Goal: Task Accomplishment & Management: Manage account settings

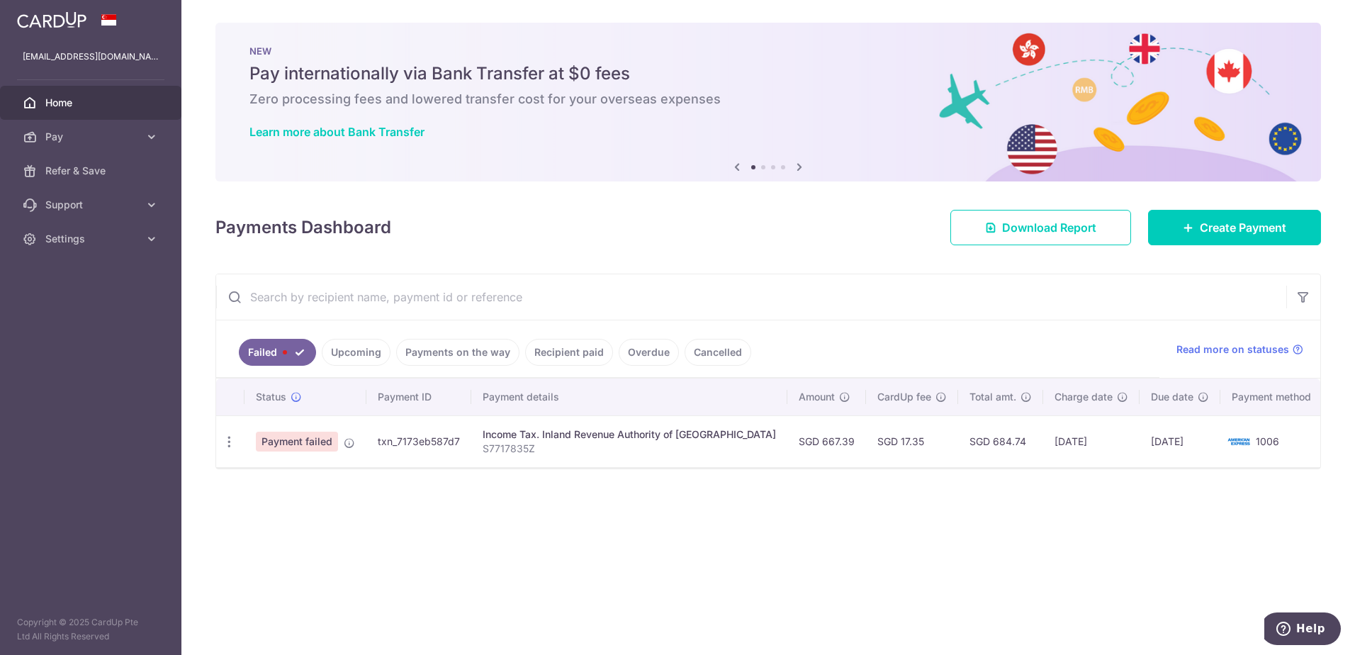
click at [310, 439] on span "Payment failed" at bounding box center [297, 442] width 82 height 20
click at [226, 442] on icon "button" at bounding box center [229, 441] width 15 height 15
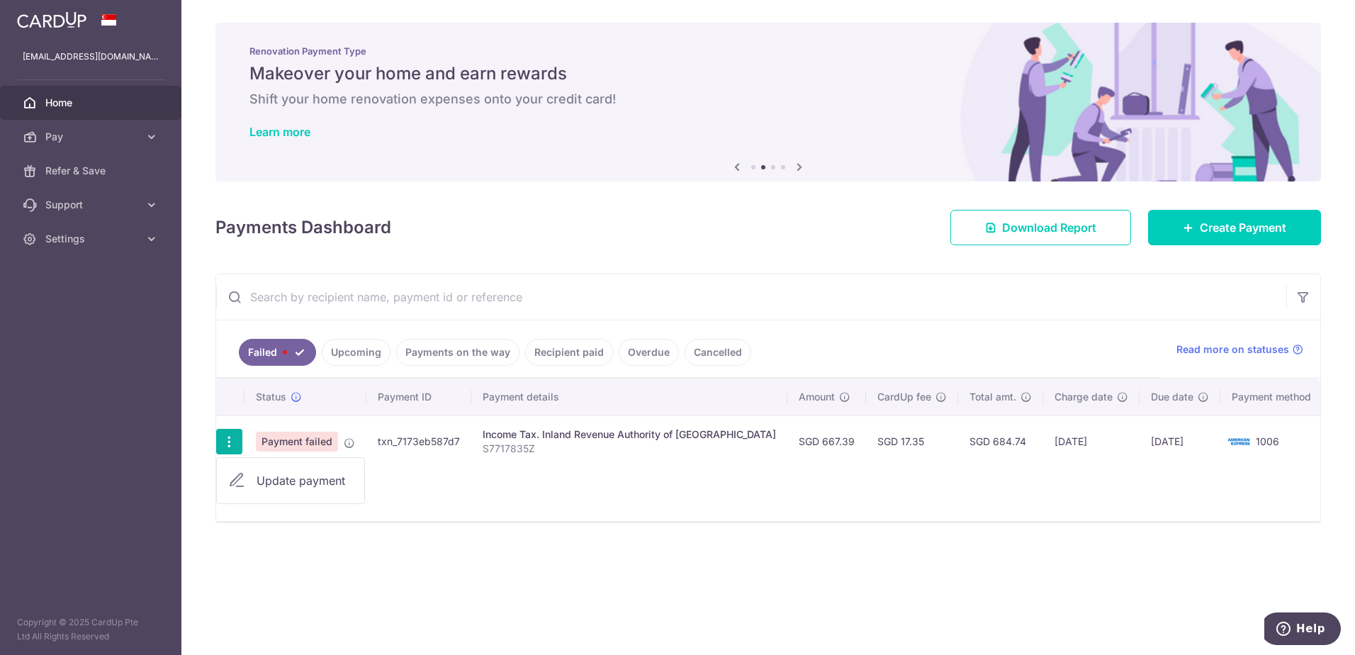
click at [269, 481] on span "Update payment" at bounding box center [305, 480] width 96 height 17
radio input "true"
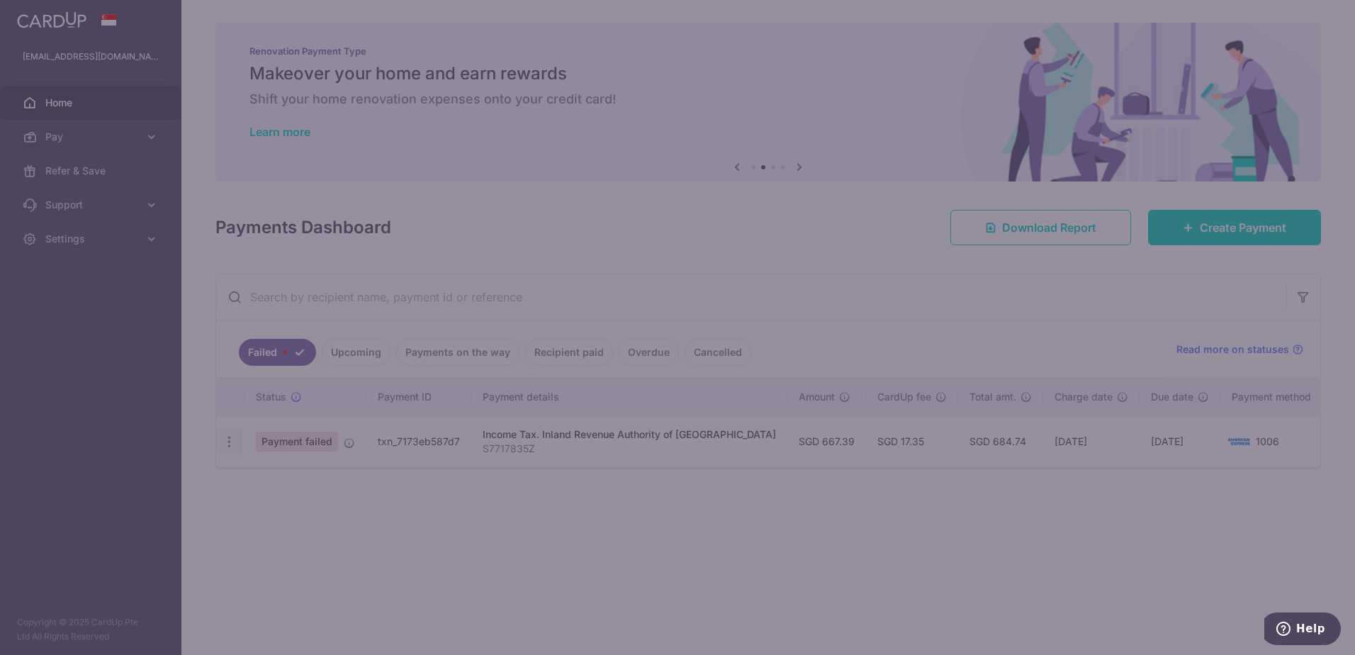
type input "667.39"
type input "S7717835Z"
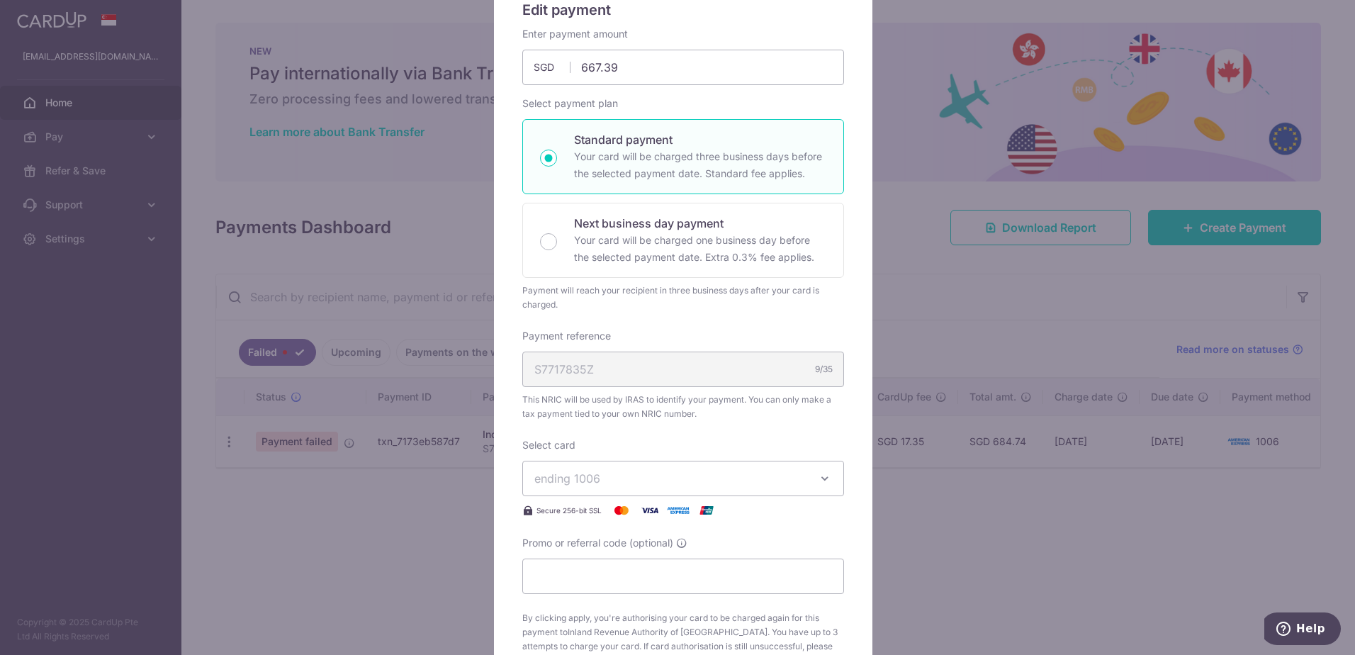
scroll to position [213, 0]
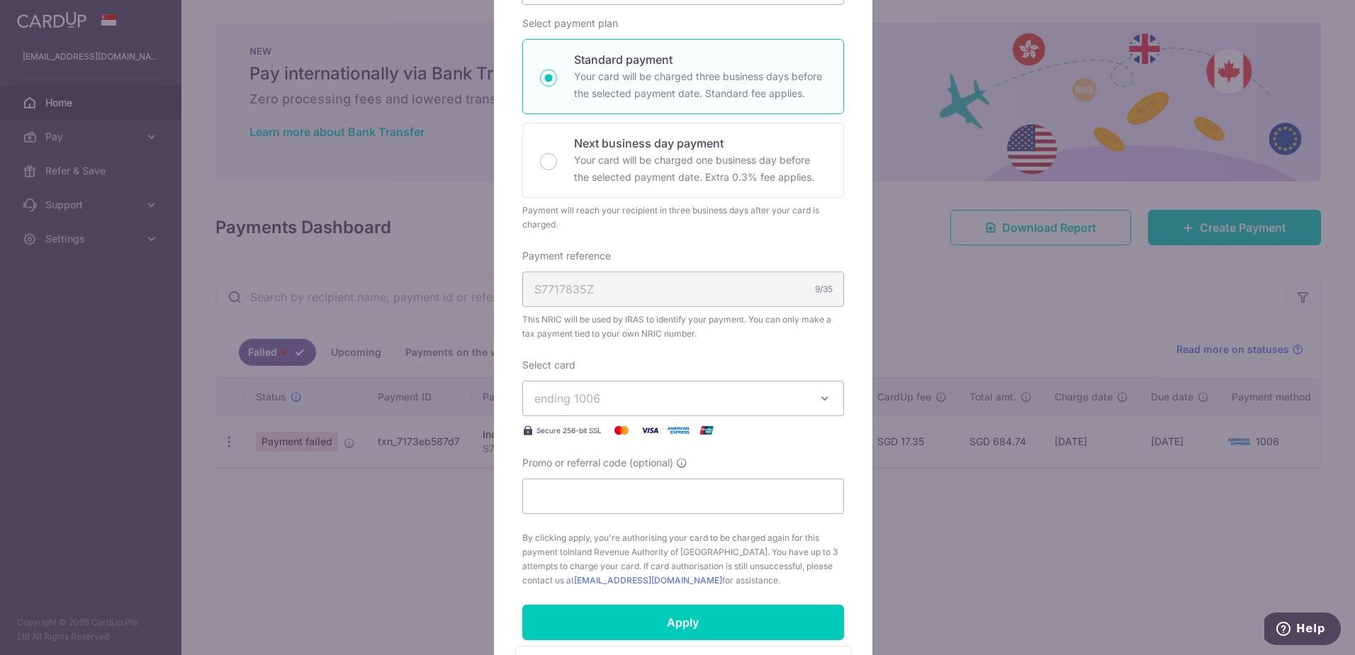
click at [652, 393] on span "ending 1006" at bounding box center [670, 398] width 272 height 17
click at [522, 346] on div "Enter payment amount 667.39 667.39 SGD To change the payment amount, please can…" at bounding box center [683, 267] width 322 height 641
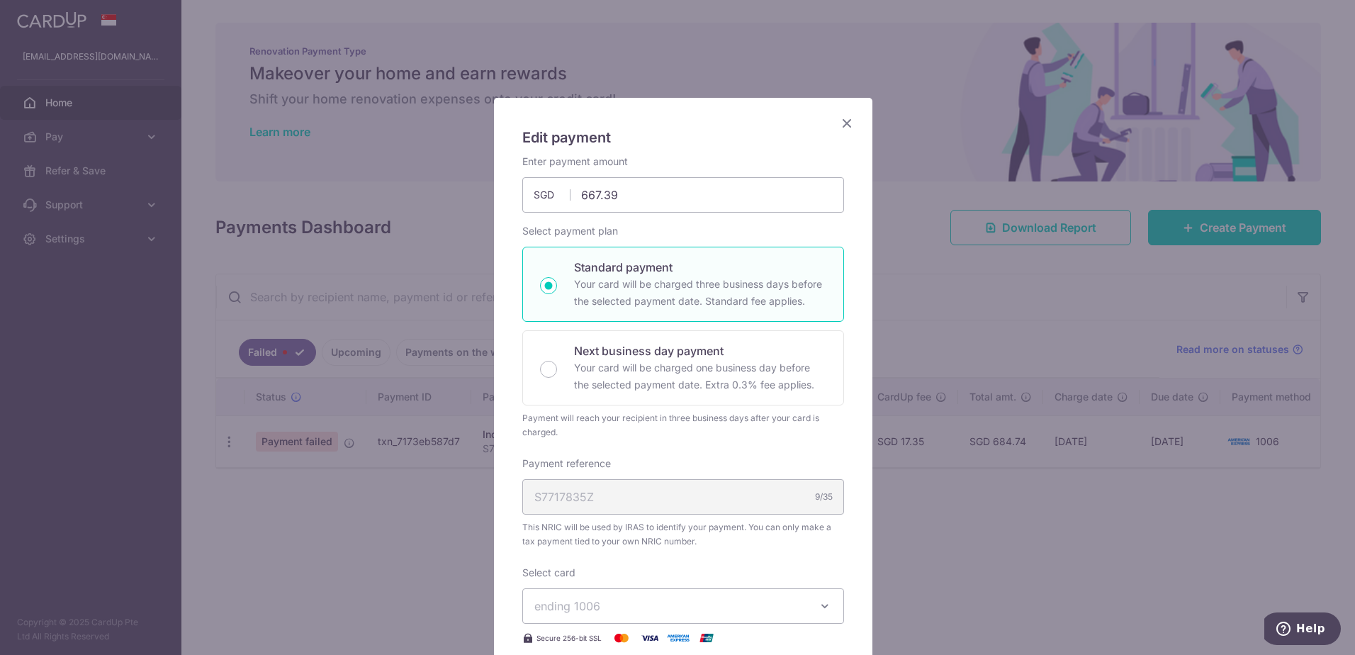
scroll to position [0, 0]
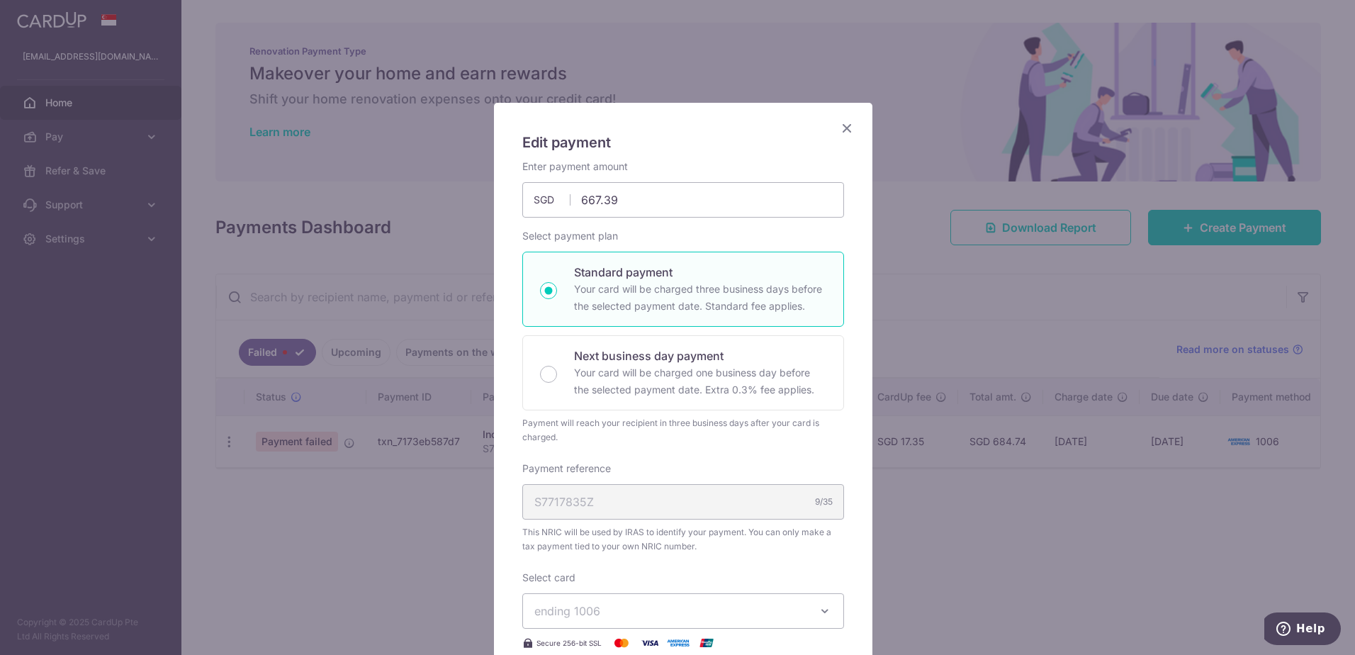
click at [838, 123] on icon "Close" at bounding box center [846, 128] width 17 height 18
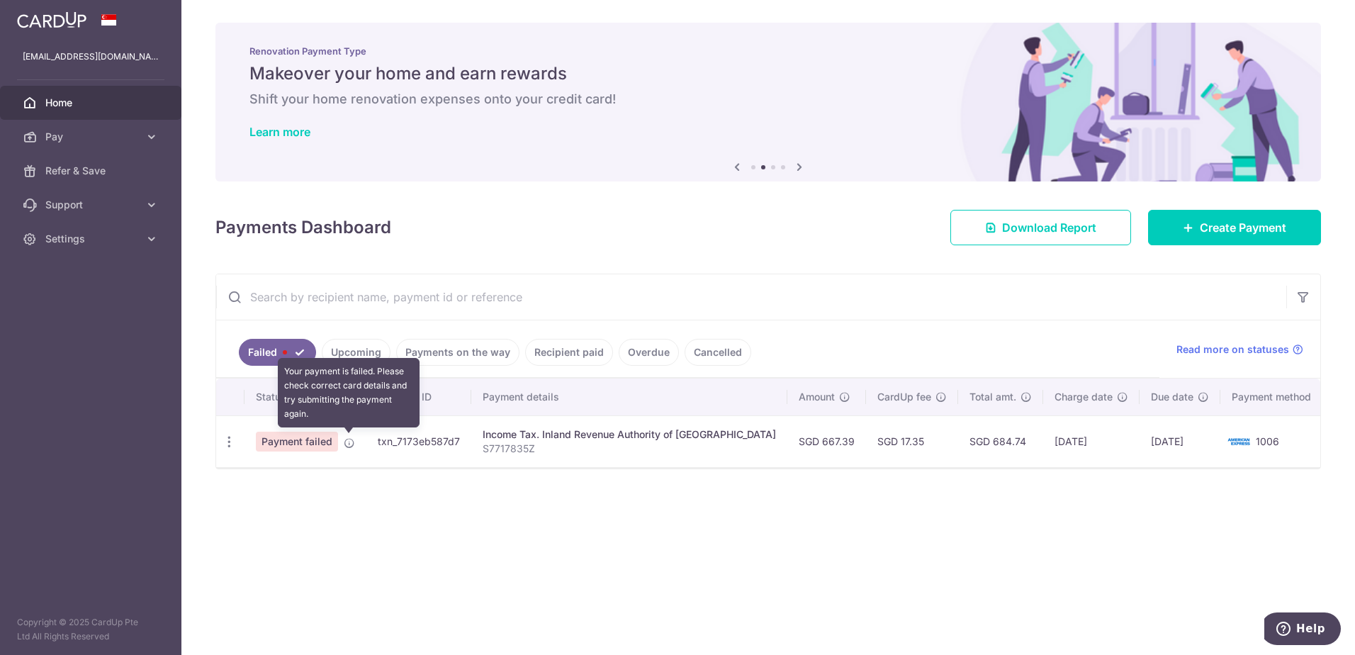
click at [350, 442] on icon at bounding box center [349, 442] width 11 height 11
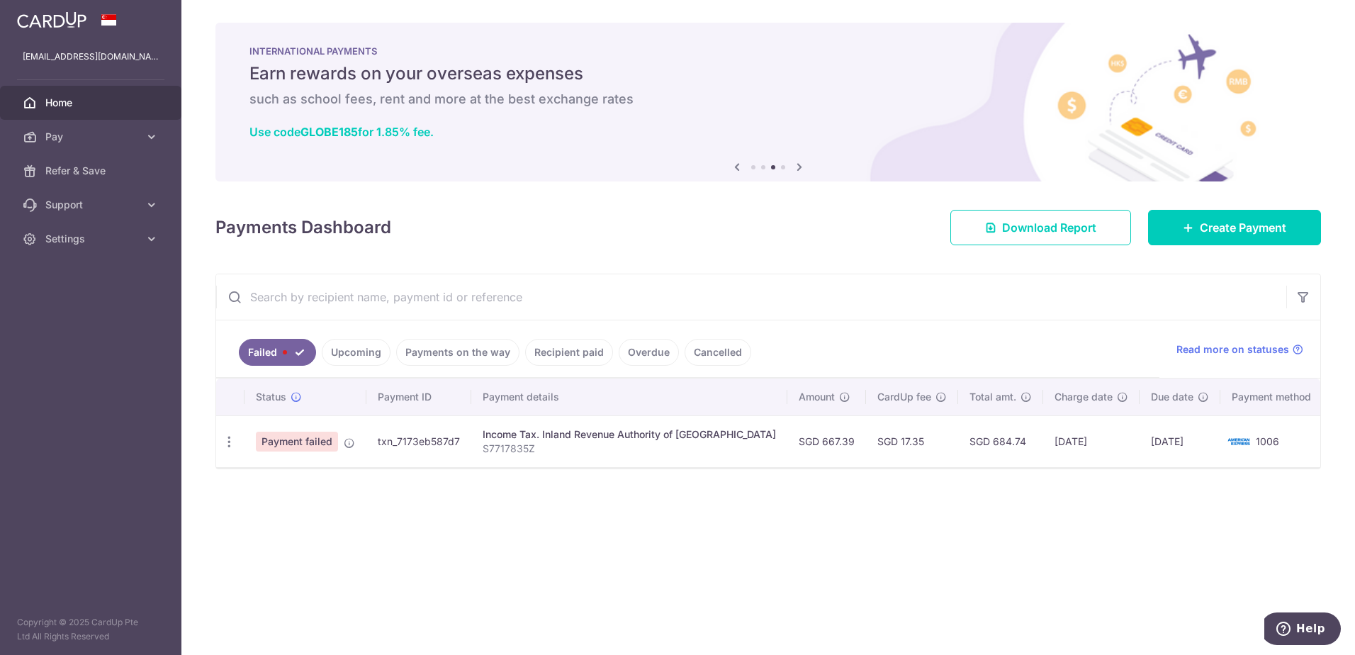
click at [1242, 439] on img at bounding box center [1239, 441] width 28 height 17
click at [104, 140] on span "Pay" at bounding box center [92, 137] width 94 height 14
click at [62, 240] on span "Cards" at bounding box center [92, 239] width 94 height 14
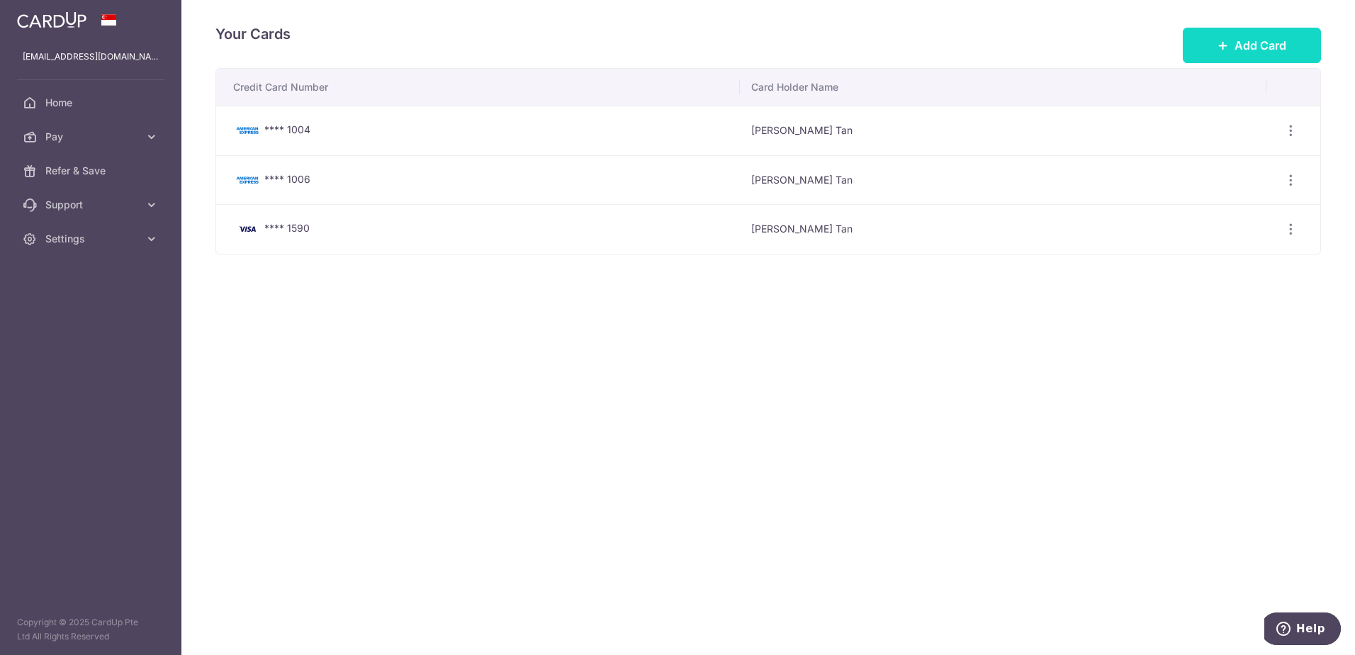
click at [1232, 48] on button "Add Card" at bounding box center [1252, 45] width 138 height 35
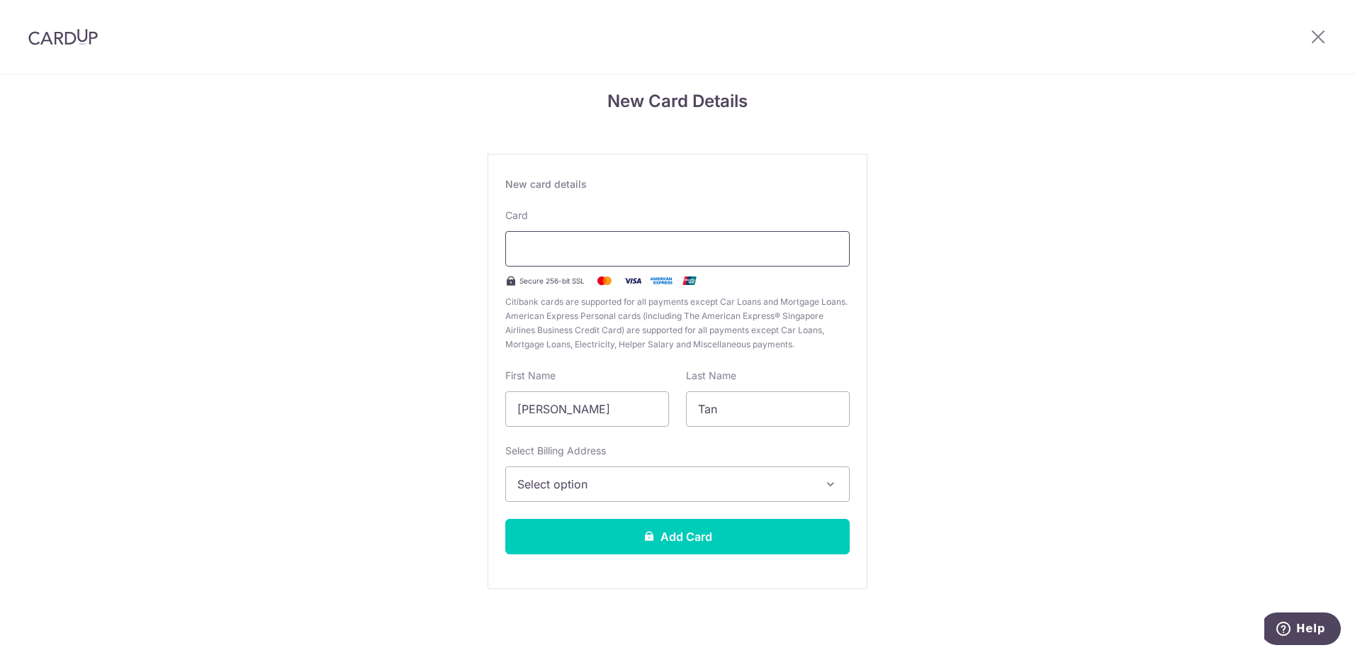
scroll to position [15, 0]
click at [678, 488] on span "Select option" at bounding box center [664, 483] width 295 height 17
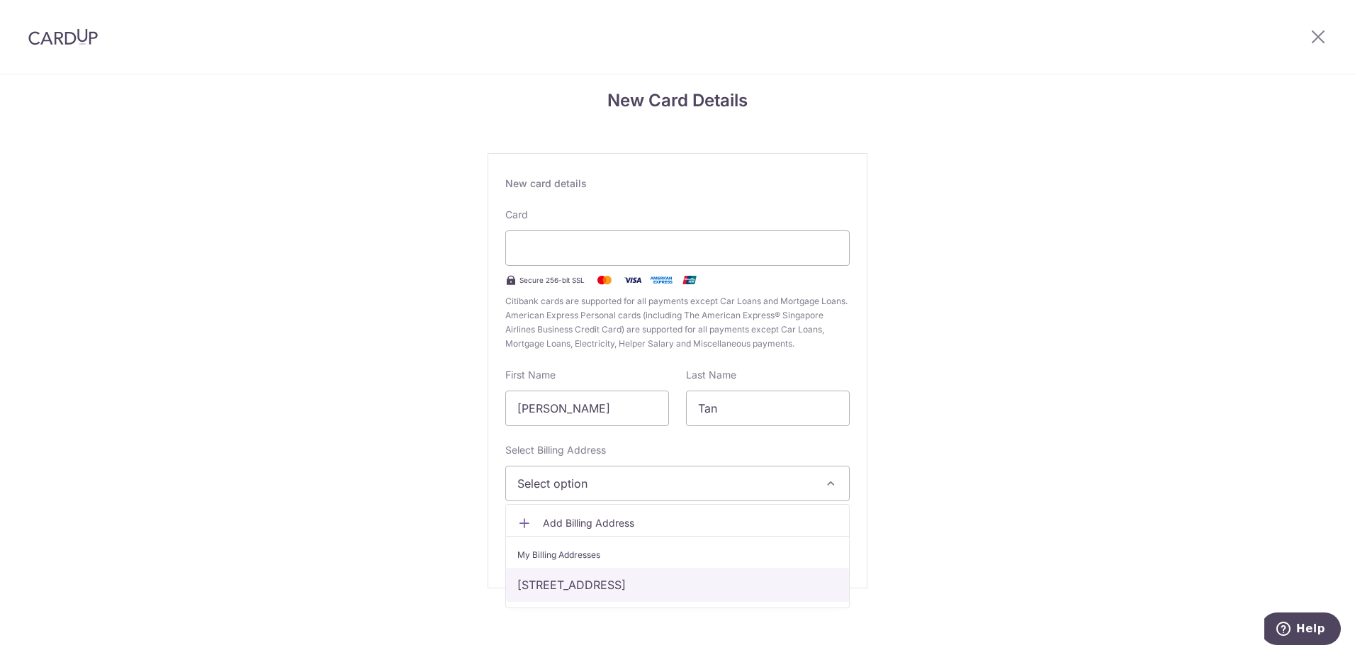
click at [644, 581] on link "[STREET_ADDRESS]" at bounding box center [677, 585] width 343 height 34
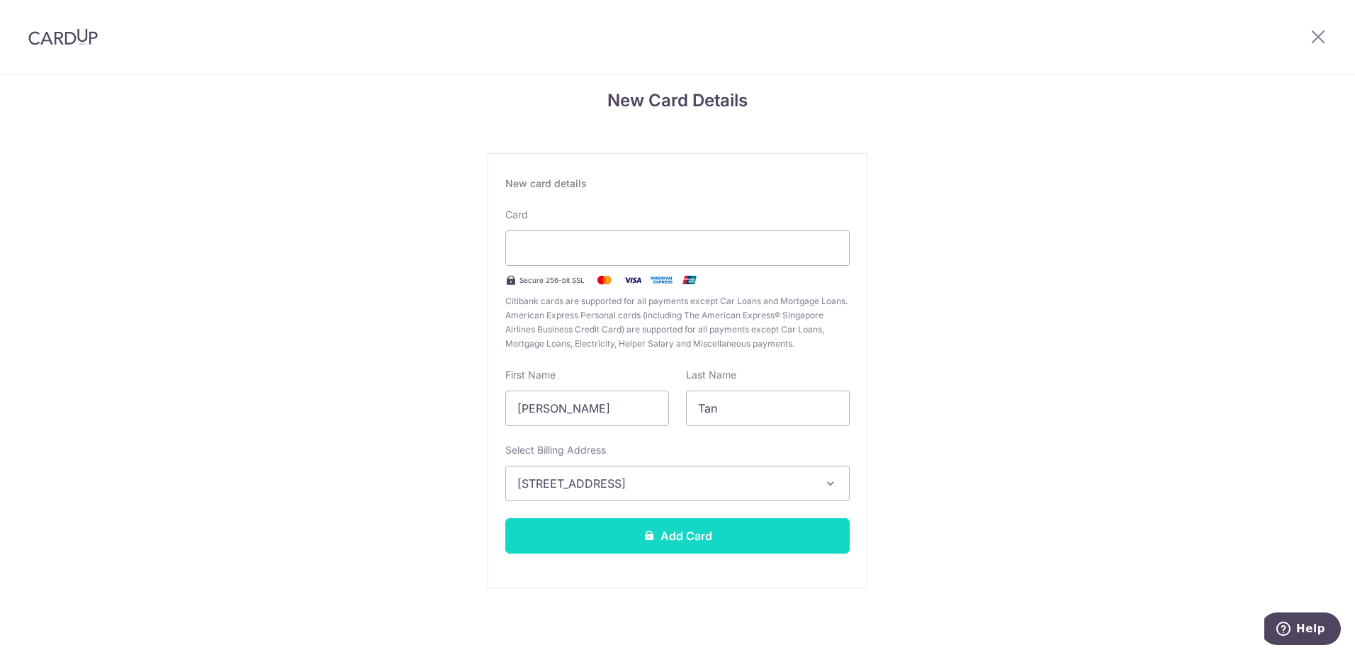
click at [675, 546] on button "Add Card" at bounding box center [677, 535] width 344 height 35
click at [729, 532] on button "Add Card" at bounding box center [677, 535] width 344 height 35
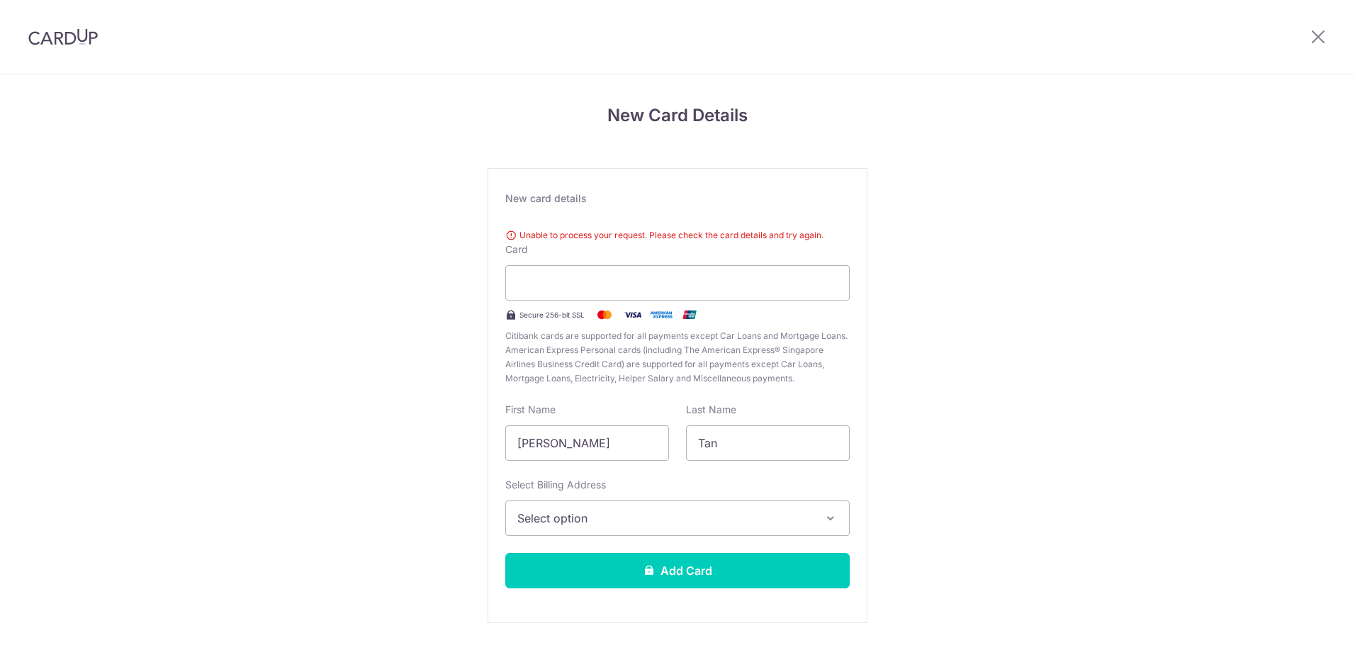
scroll to position [35, 0]
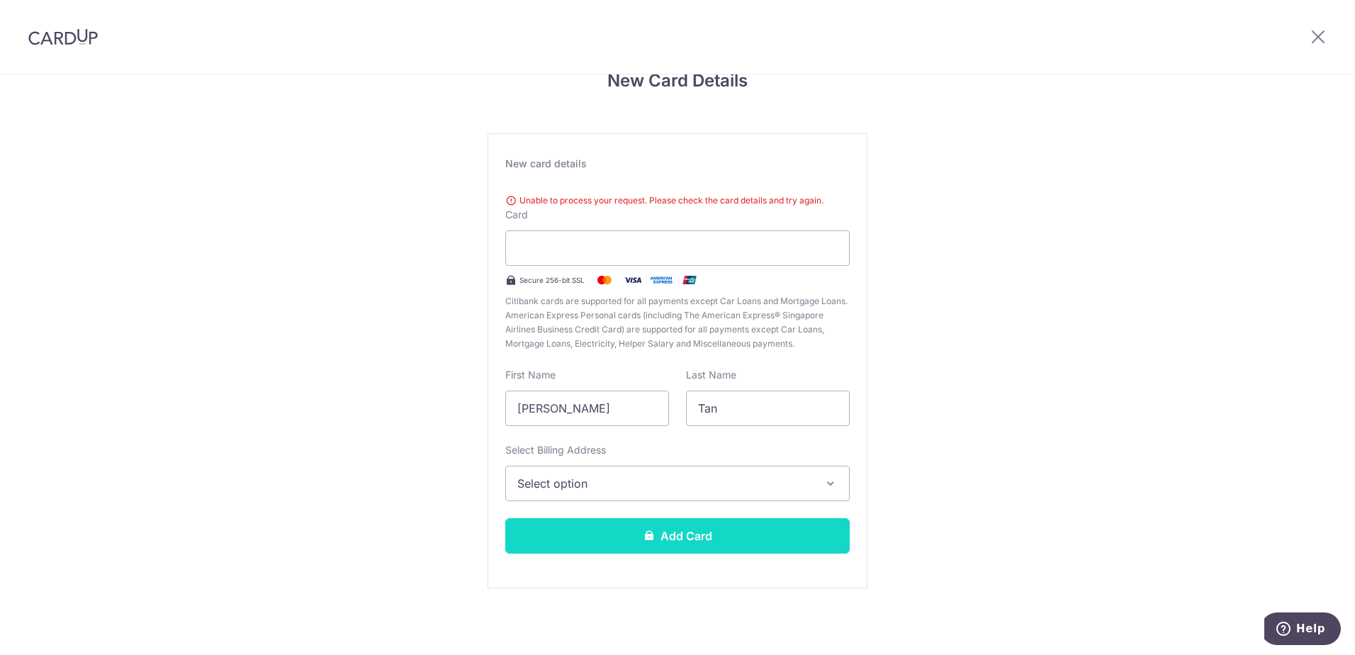
click at [719, 531] on button "Add Card" at bounding box center [677, 535] width 344 height 35
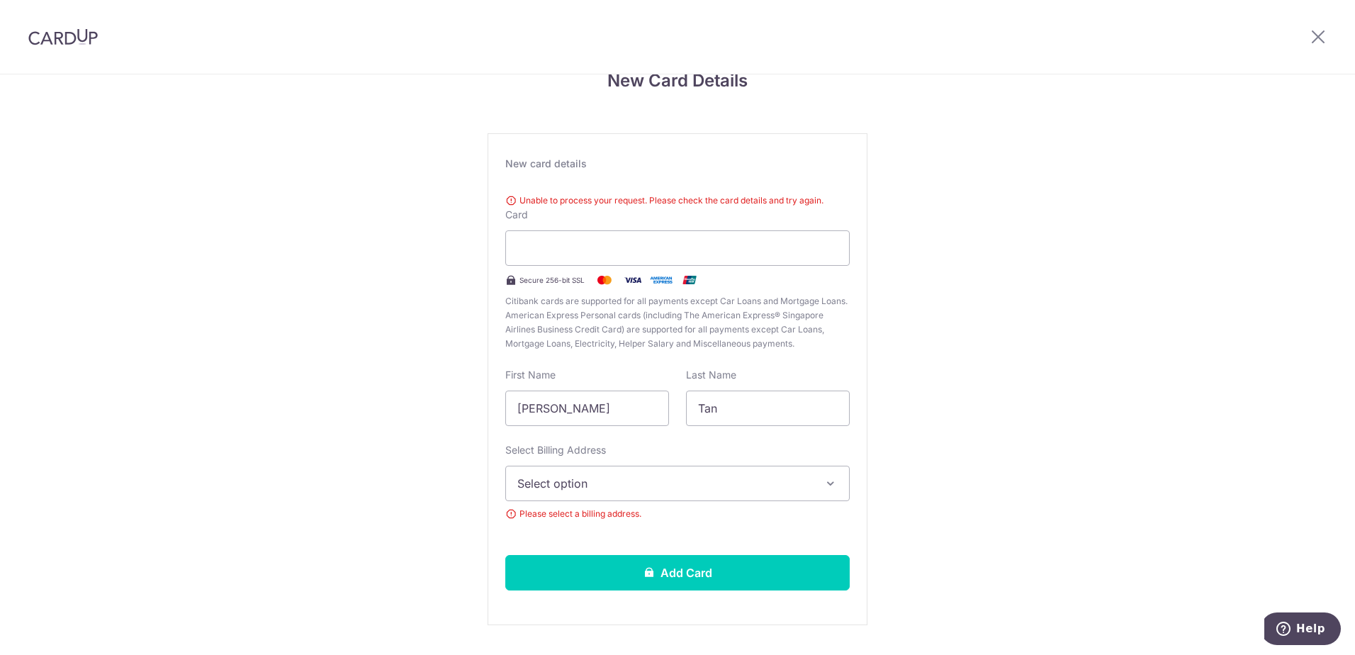
click at [695, 491] on span "Select option" at bounding box center [664, 483] width 295 height 17
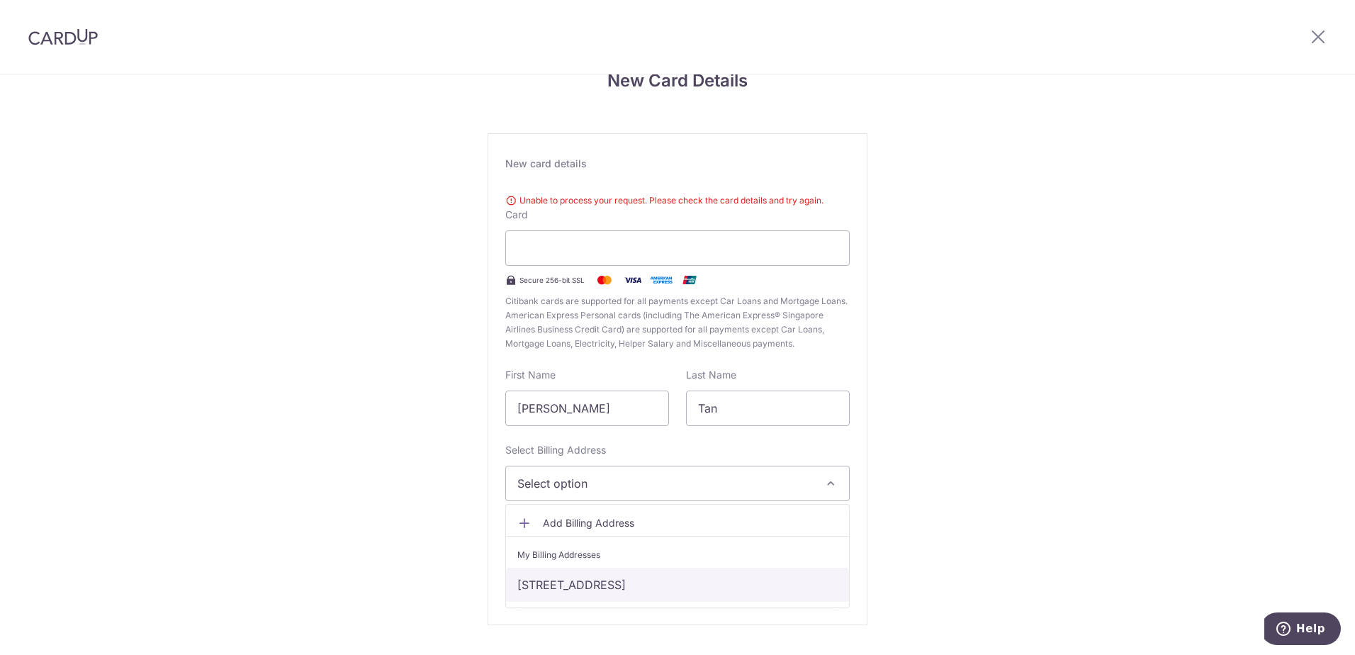
click at [697, 578] on link "32,#05-04, WOODLANDS CRESCENT, Singapore, Singapore-738087" at bounding box center [677, 585] width 343 height 34
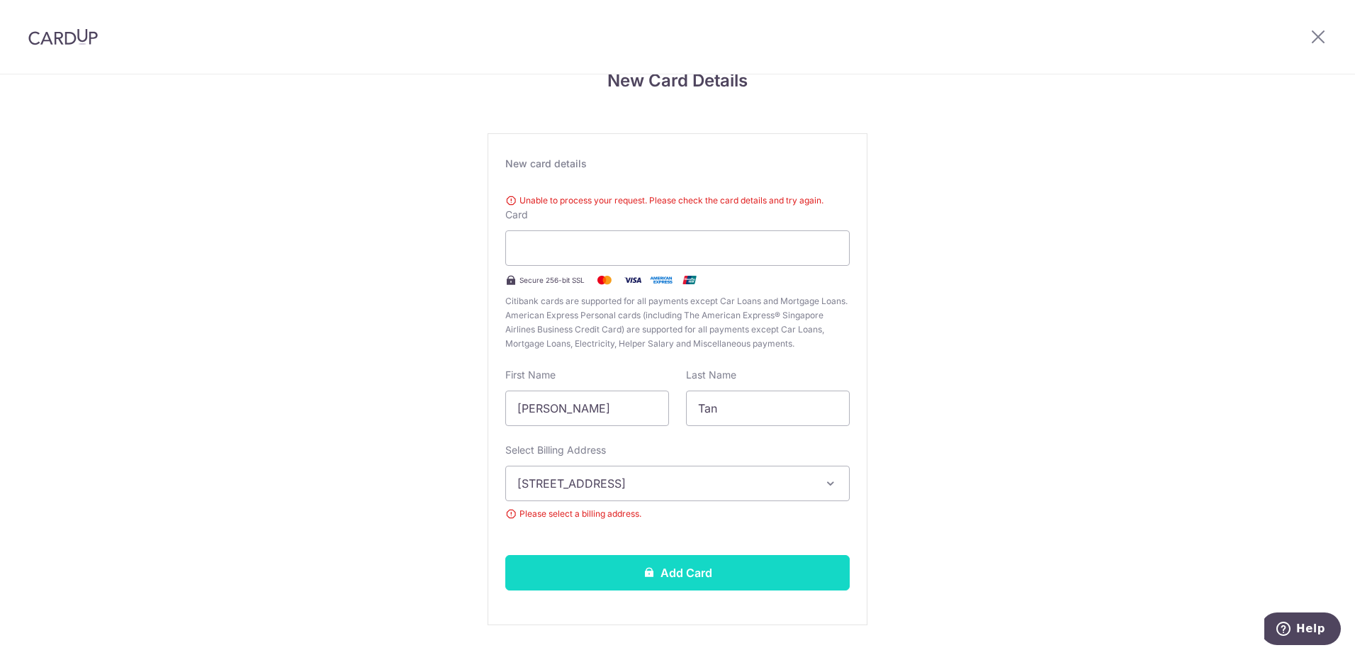
click at [697, 578] on button "Add Card" at bounding box center [677, 572] width 344 height 35
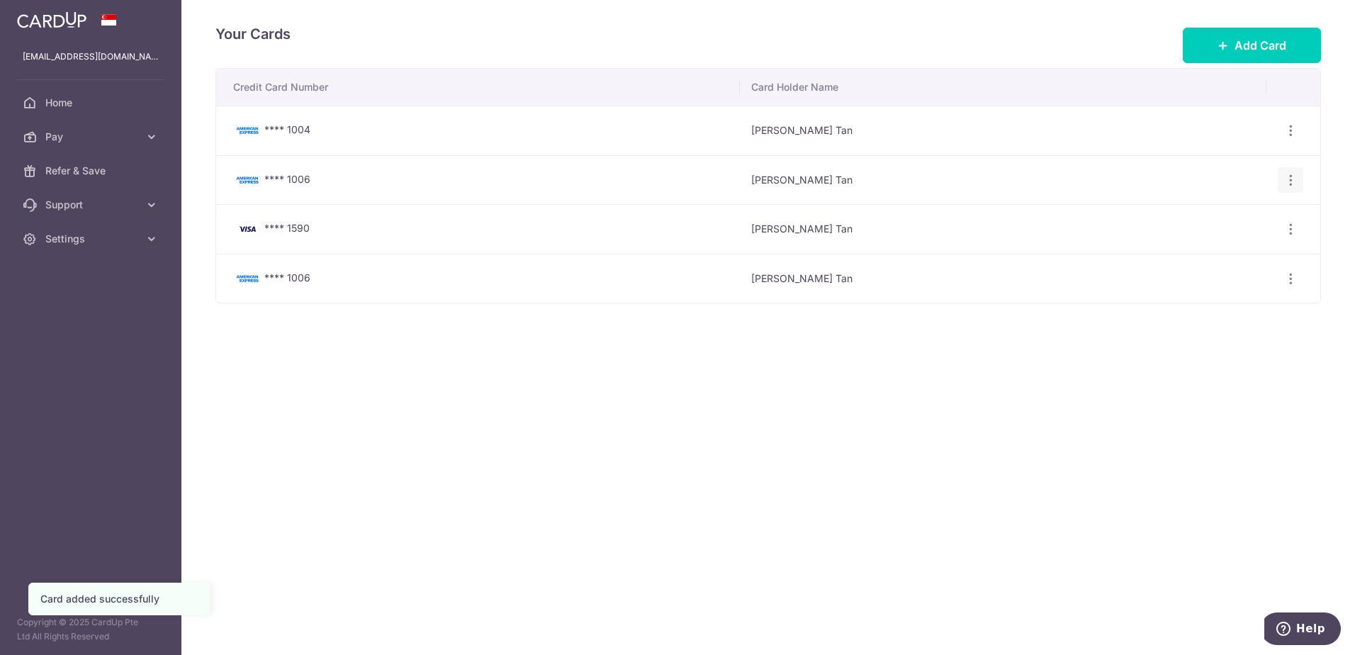
click at [1291, 181] on icon "button" at bounding box center [1290, 180] width 15 height 15
click at [1235, 213] on span "View/Edit" at bounding box center [1243, 218] width 96 height 17
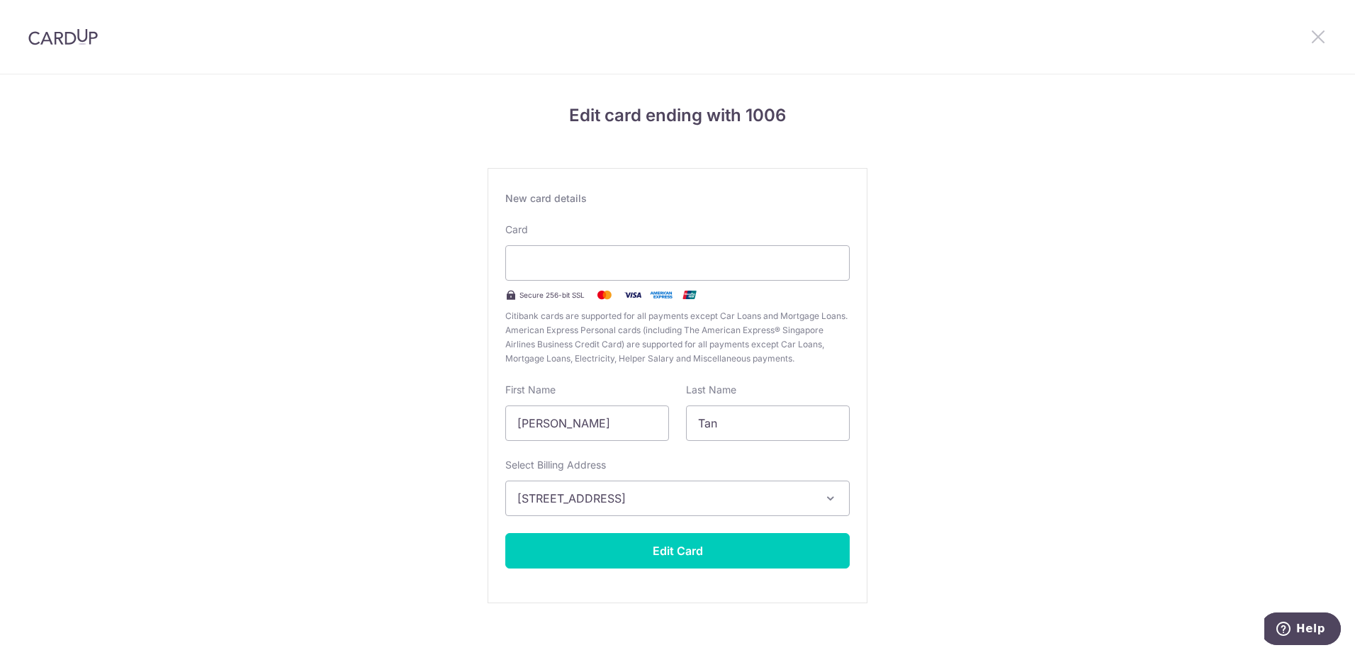
click at [1317, 38] on icon at bounding box center [1318, 37] width 17 height 18
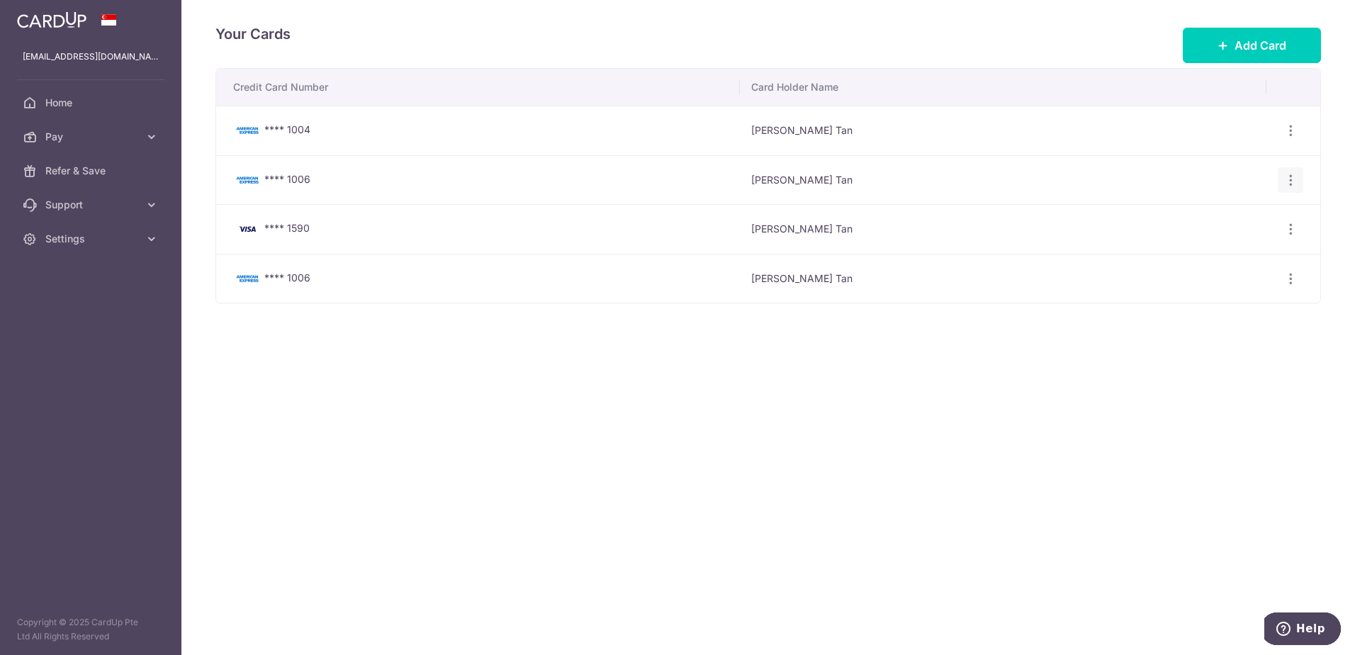
click at [1293, 185] on icon "button" at bounding box center [1290, 180] width 15 height 15
click at [1218, 249] on span "Delete" at bounding box center [1243, 253] width 96 height 17
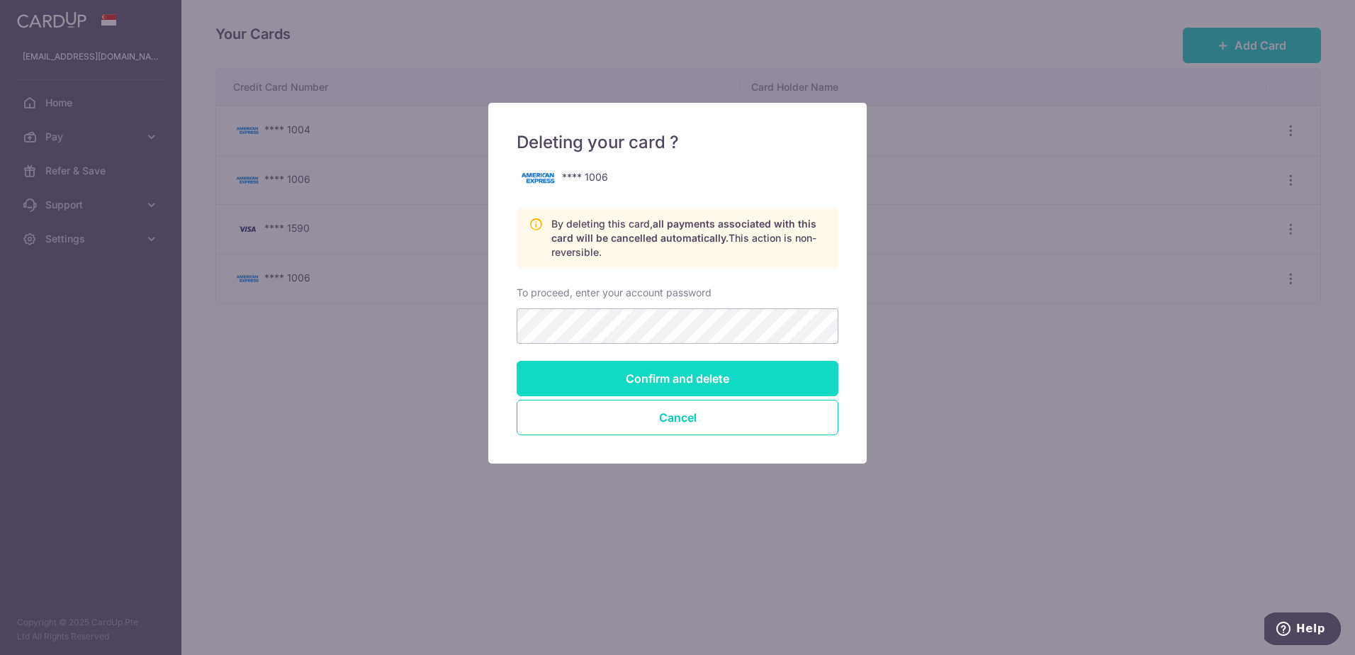
click at [633, 383] on input "Confirm and delete" at bounding box center [678, 378] width 322 height 35
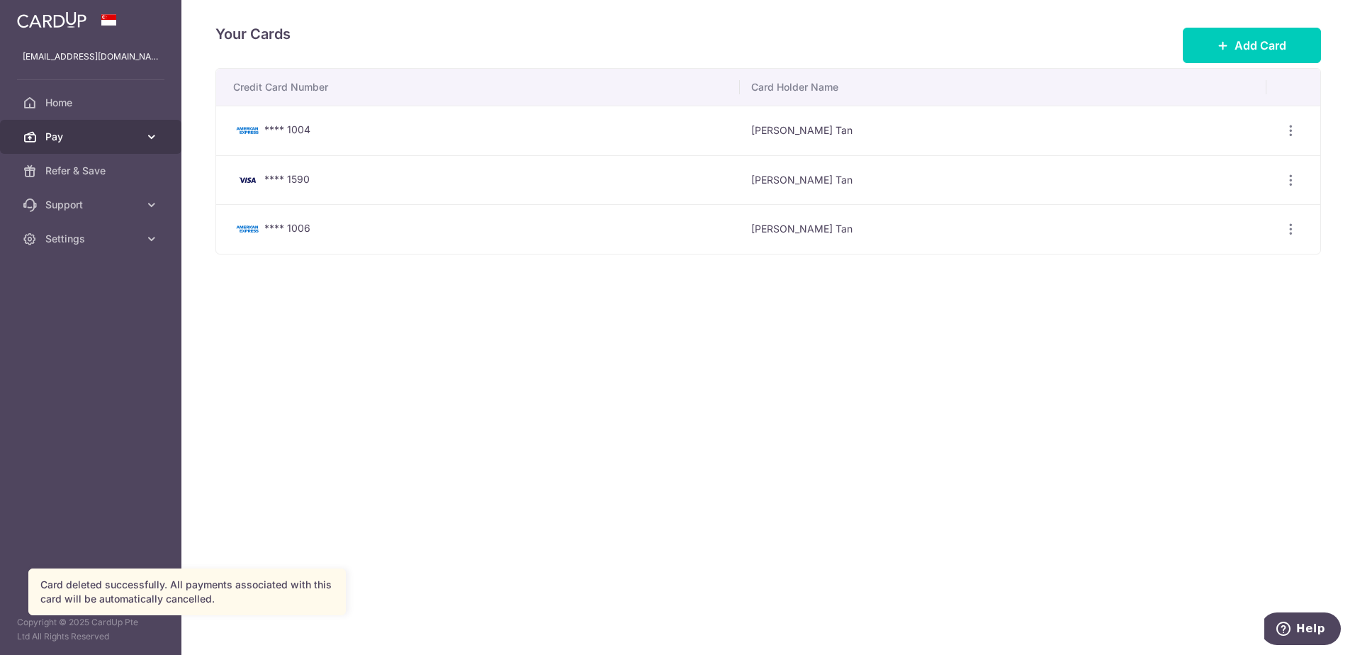
click at [141, 126] on link "Pay" at bounding box center [90, 137] width 181 height 34
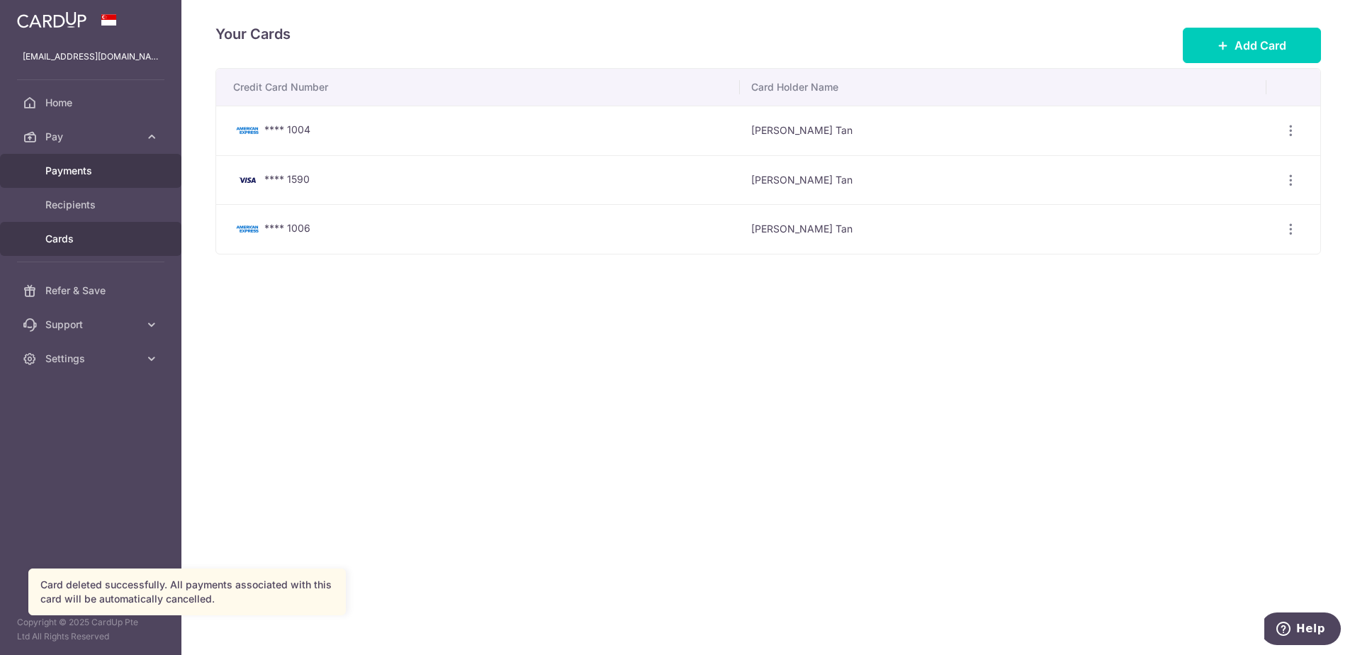
click at [86, 169] on span "Payments" at bounding box center [92, 171] width 94 height 14
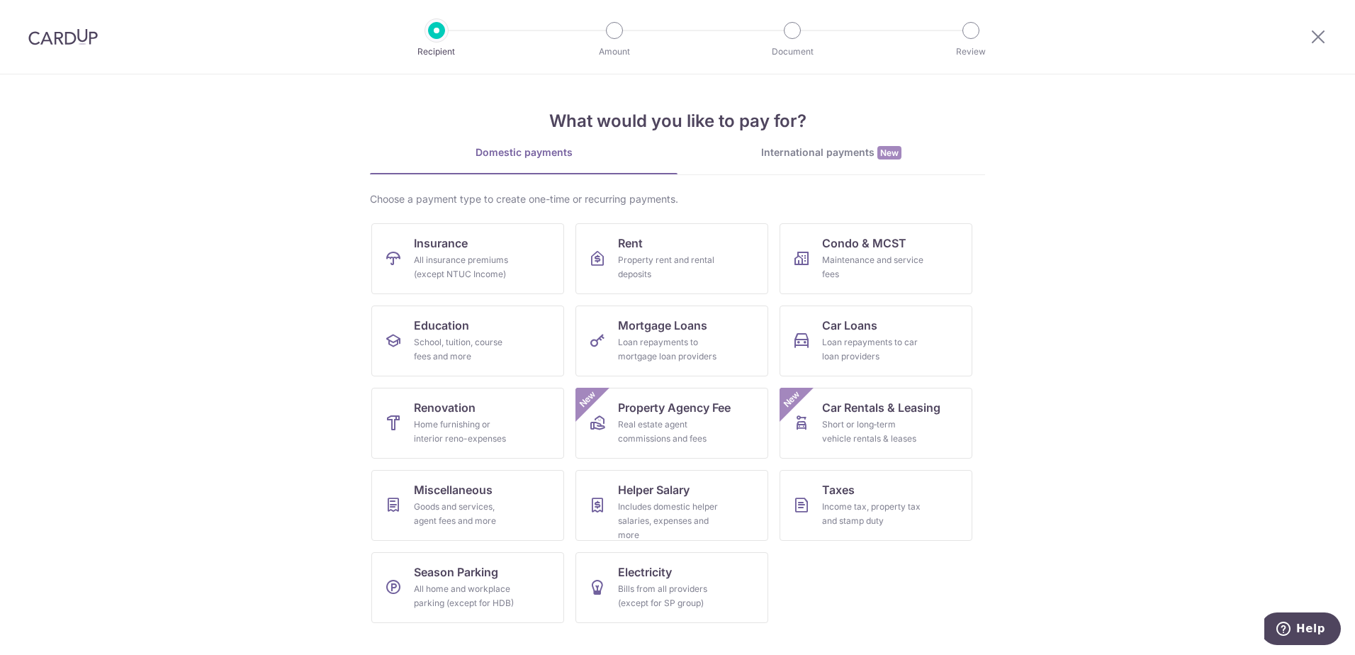
click at [1307, 33] on div at bounding box center [1318, 37] width 74 height 74
click at [1316, 33] on icon at bounding box center [1318, 37] width 17 height 18
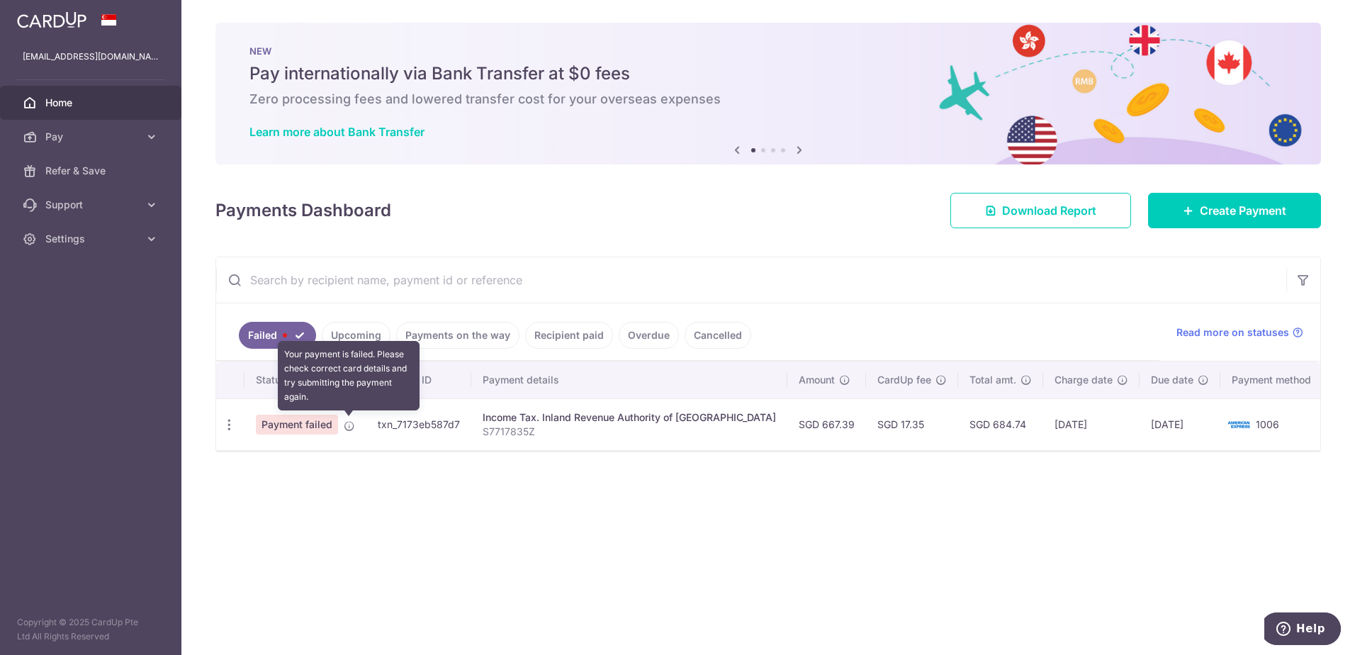
click at [348, 427] on icon at bounding box center [349, 425] width 11 height 11
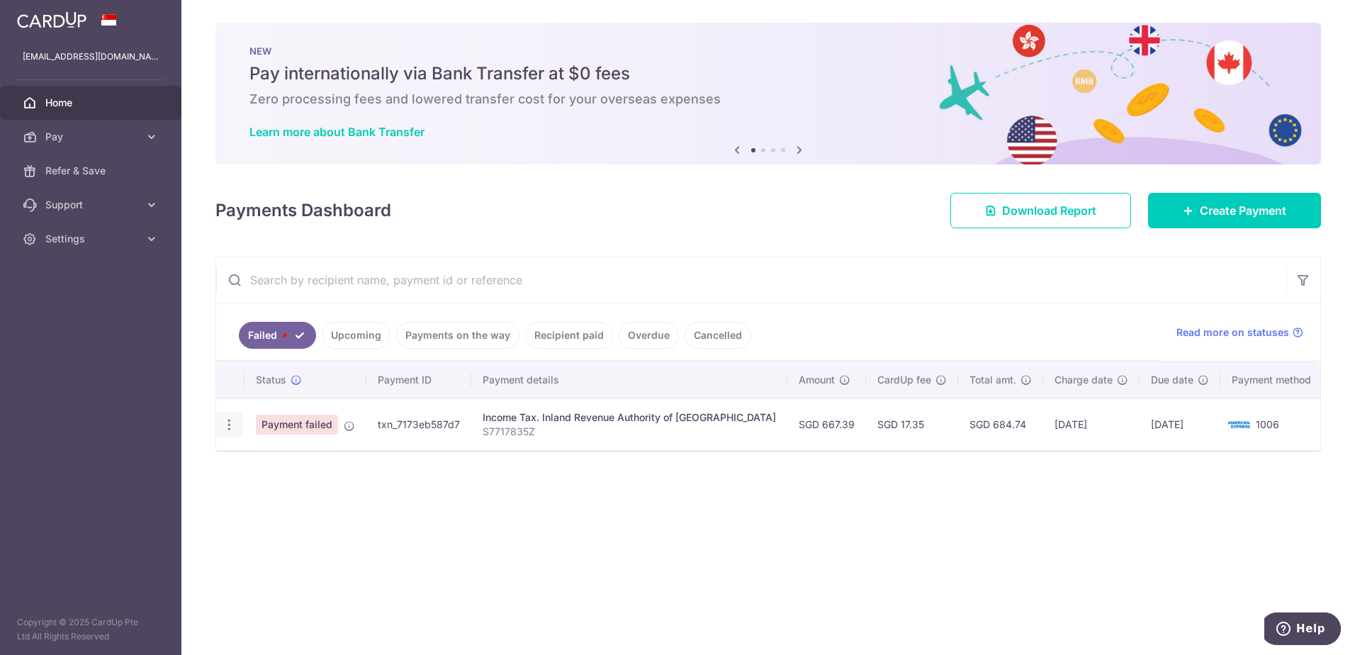
click at [224, 428] on icon "button" at bounding box center [229, 424] width 15 height 15
click at [249, 460] on link "Update payment" at bounding box center [290, 463] width 147 height 34
radio input "true"
type input "667.39"
type input "S7717835Z"
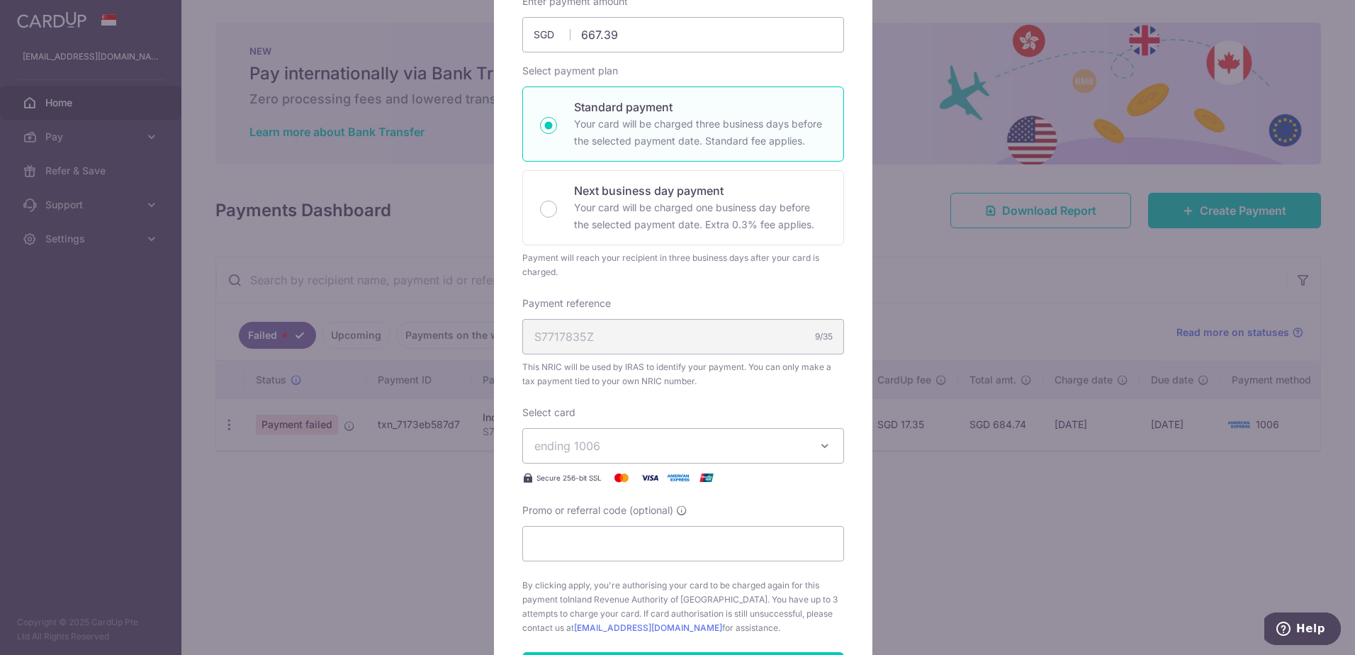
scroll to position [213, 0]
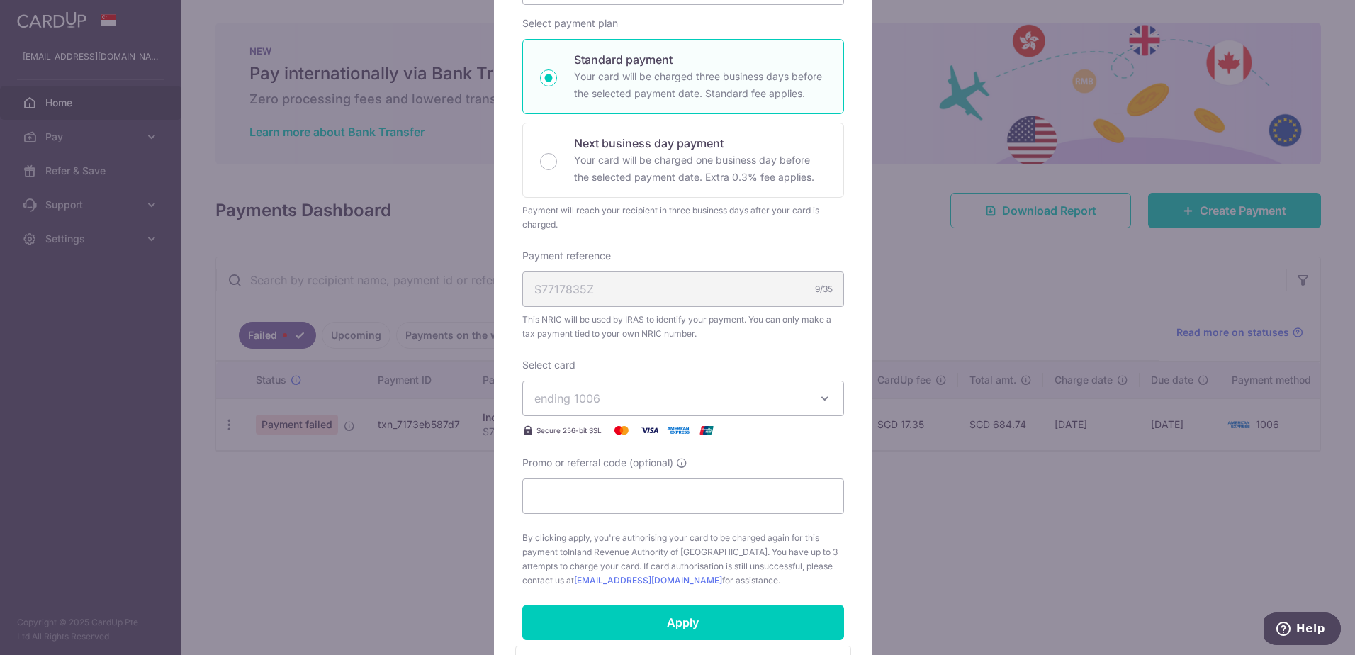
click at [712, 404] on span "ending 1006" at bounding box center [670, 398] width 272 height 17
click at [647, 532] on span "**** 1006" at bounding box center [683, 532] width 298 height 17
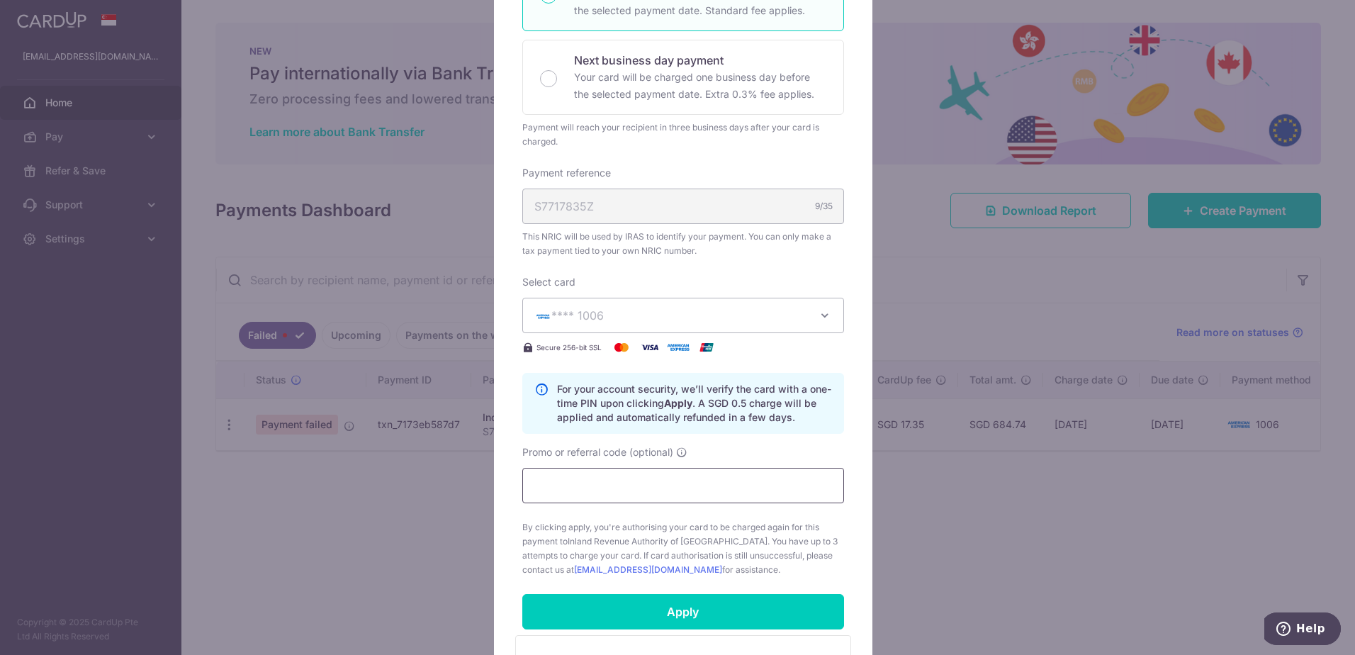
scroll to position [425, 0]
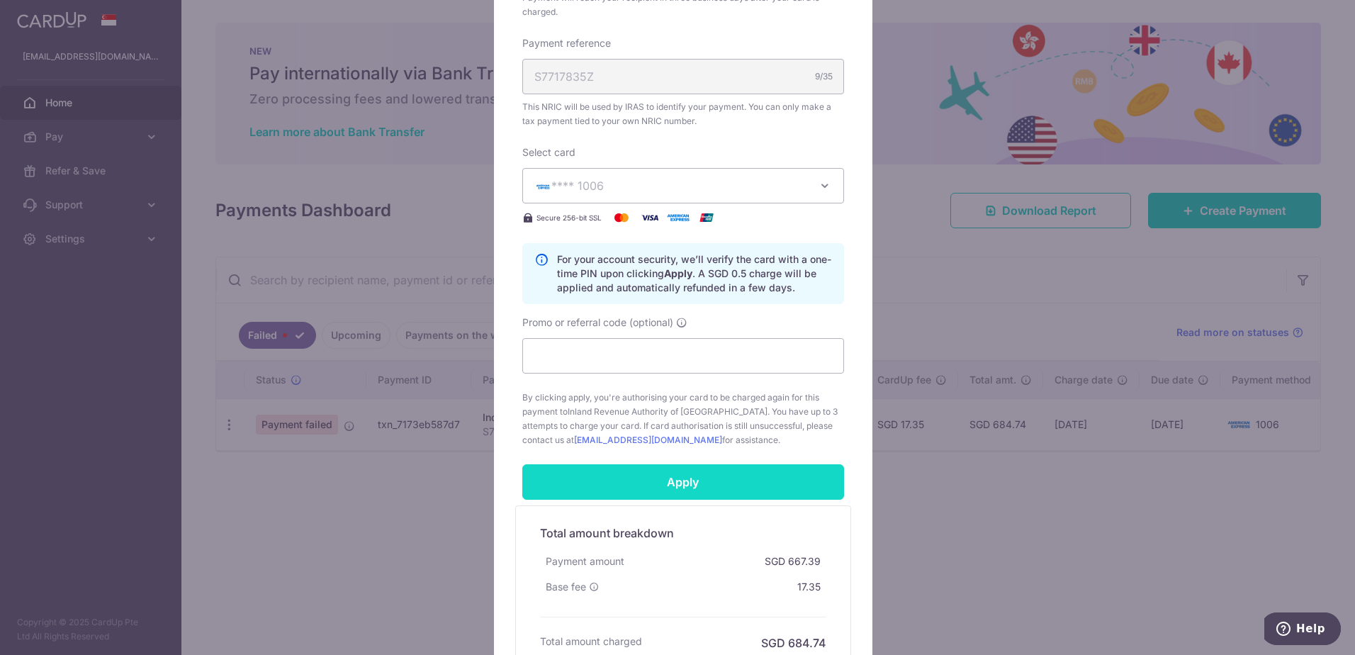
click at [639, 491] on input "Apply" at bounding box center [683, 481] width 322 height 35
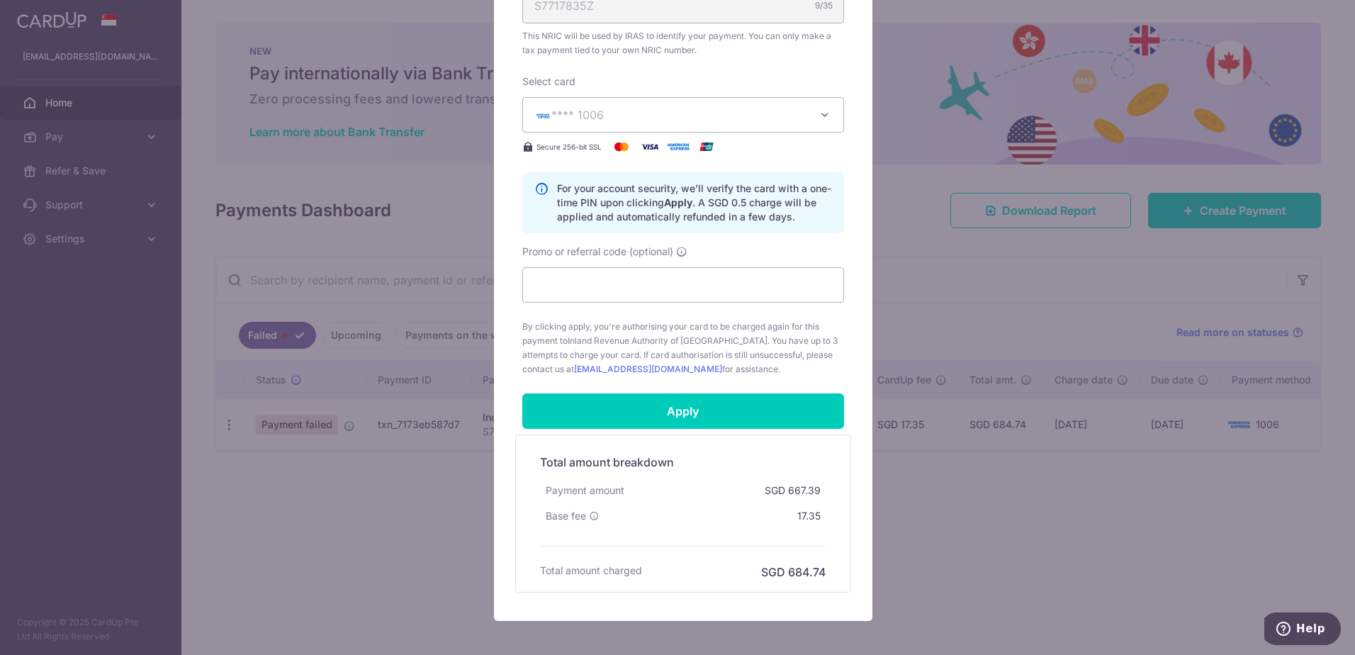
scroll to position [174, 0]
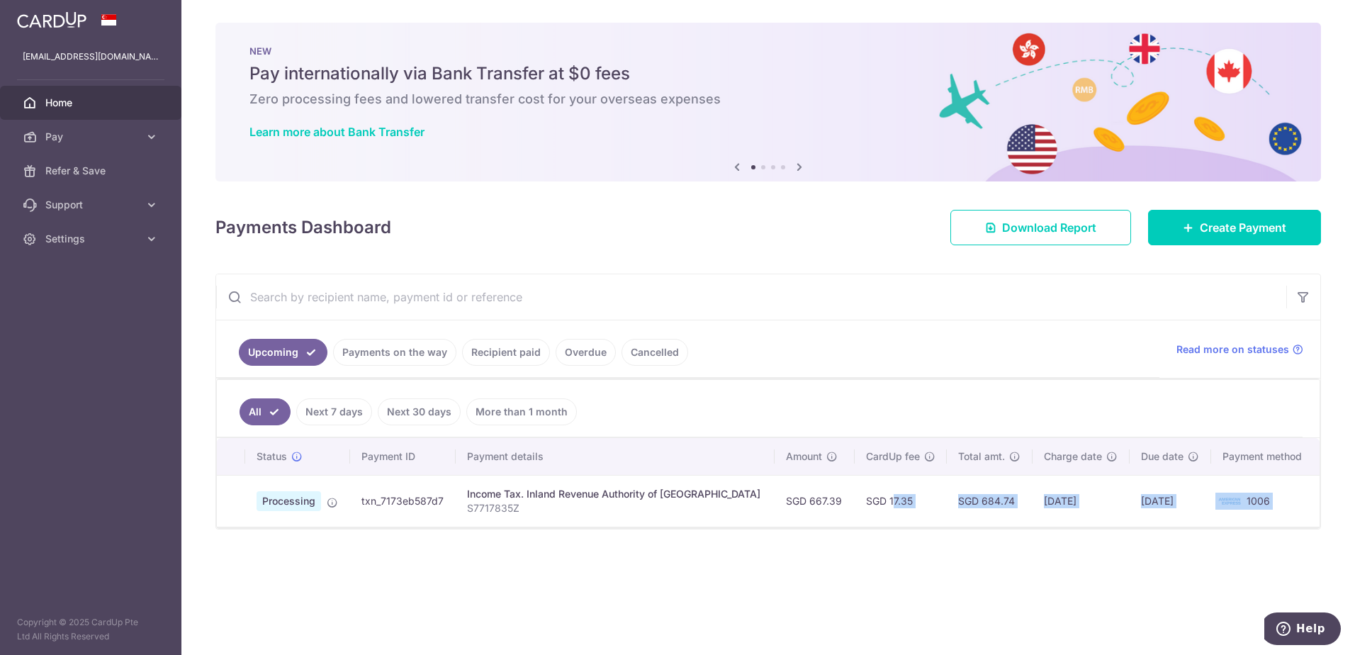
drag, startPoint x: 838, startPoint y: 504, endPoint x: 1206, endPoint y: 543, distance: 369.9
click at [1206, 543] on div "× Pause Schedule Pause all future payments in this series Pause just this one p…" at bounding box center [768, 327] width 1174 height 655
drag, startPoint x: 1206, startPoint y: 543, endPoint x: 1187, endPoint y: 570, distance: 33.0
click at [1187, 570] on div "× Pause Schedule Pause all future payments in this series Pause just this one p…" at bounding box center [768, 327] width 1174 height 655
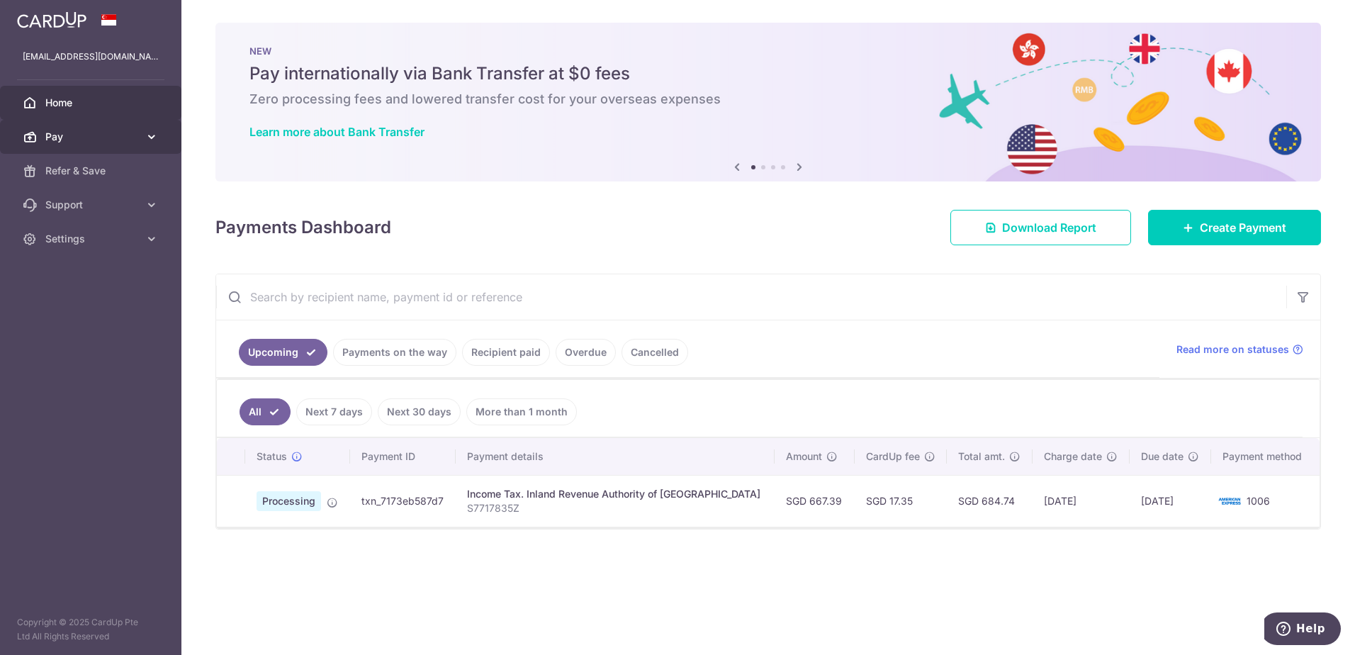
click at [118, 138] on span "Pay" at bounding box center [92, 137] width 94 height 14
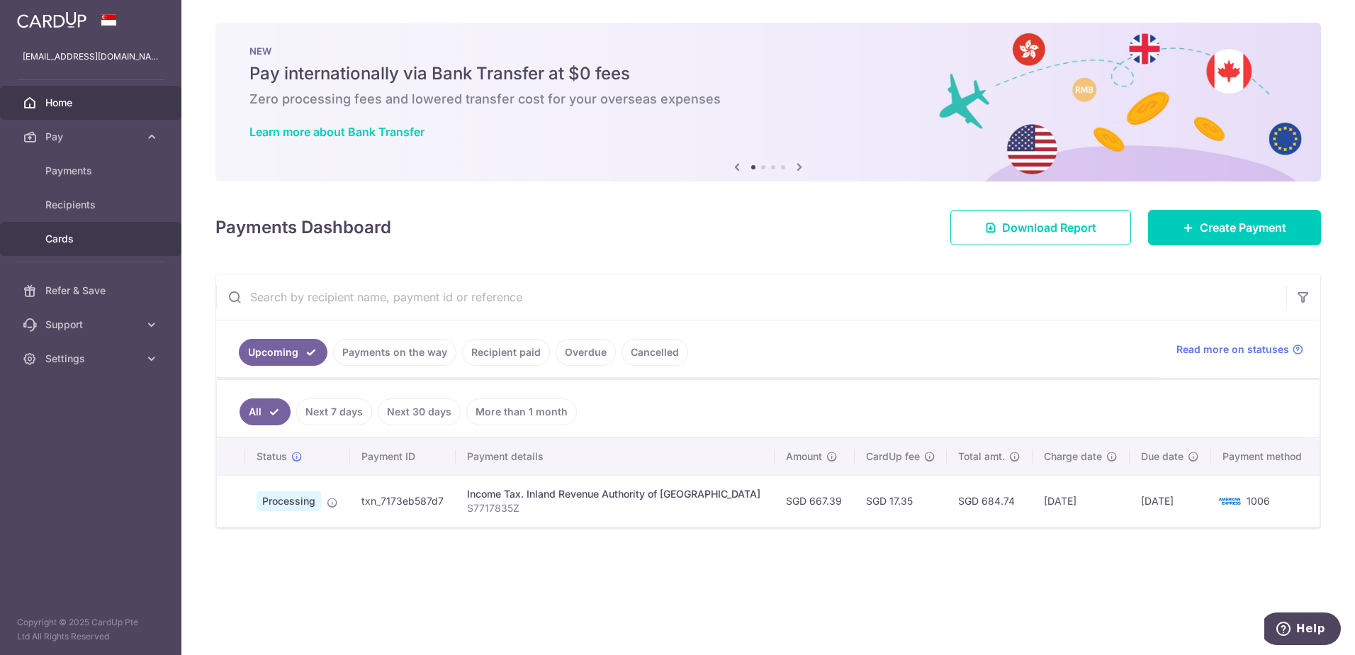
click at [78, 235] on span "Cards" at bounding box center [92, 239] width 94 height 14
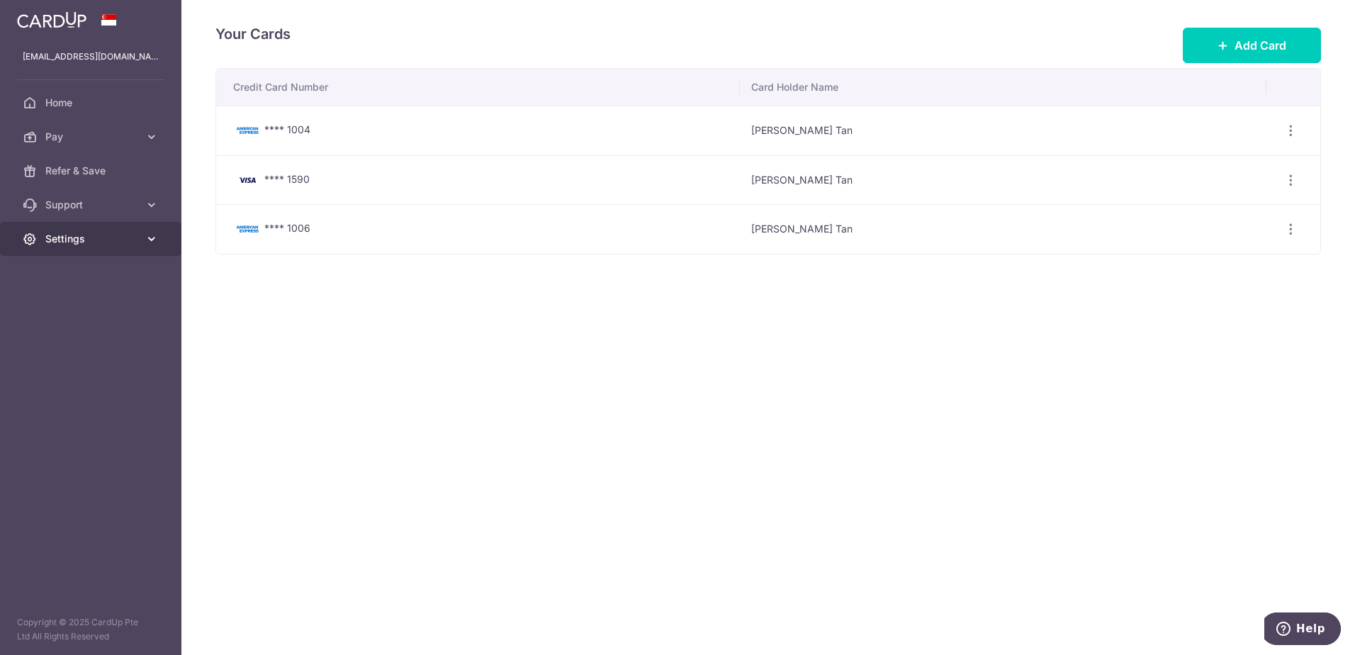
click at [85, 240] on span "Settings" at bounding box center [92, 239] width 94 height 14
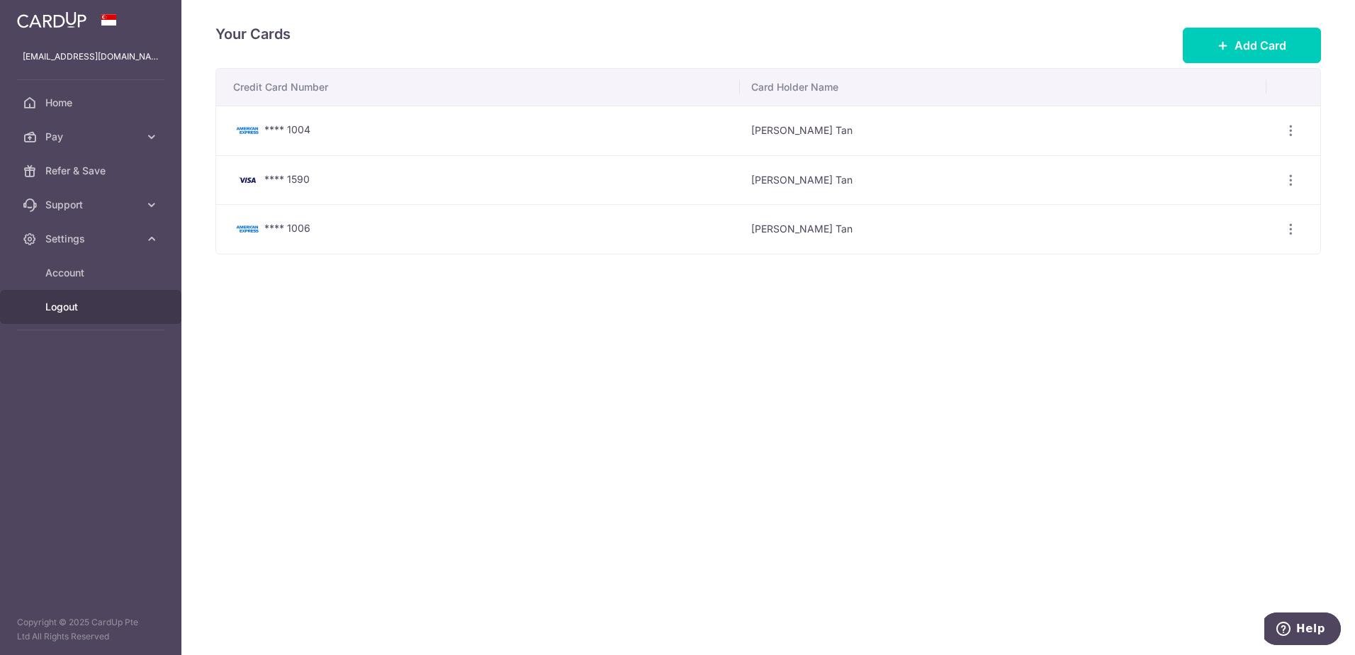
click at [83, 309] on span "Logout" at bounding box center [92, 307] width 94 height 14
